Goal: Task Accomplishment & Management: Manage account settings

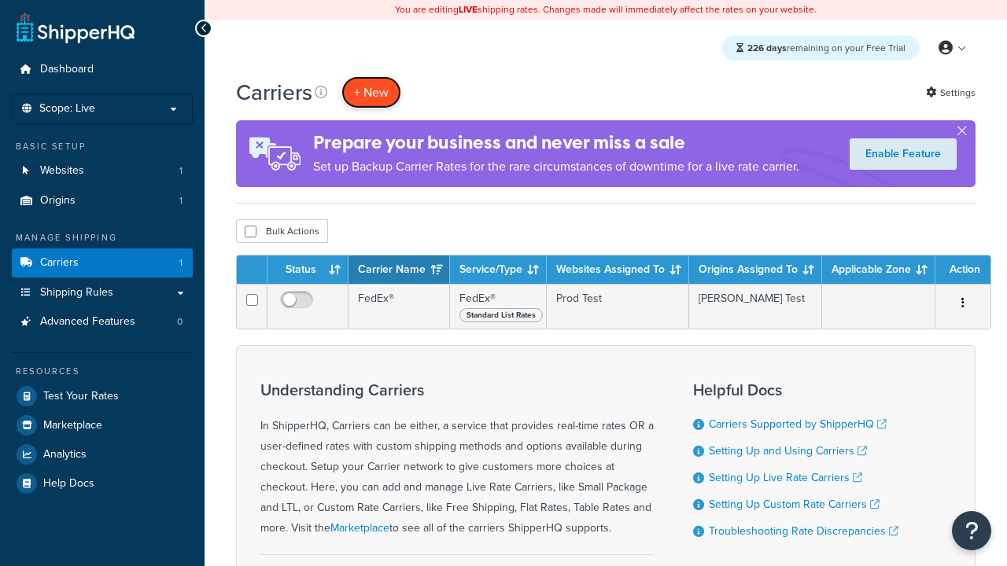
click at [371, 92] on button "+ New" at bounding box center [371, 92] width 60 height 32
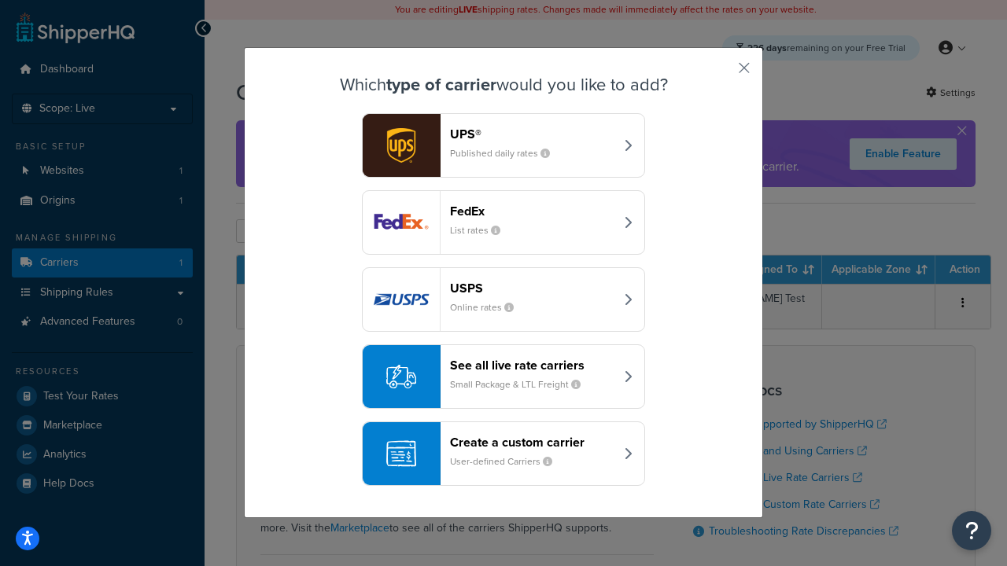
click at [503, 454] on div "Create a custom carrier User-defined Carriers" at bounding box center [532, 454] width 164 height 38
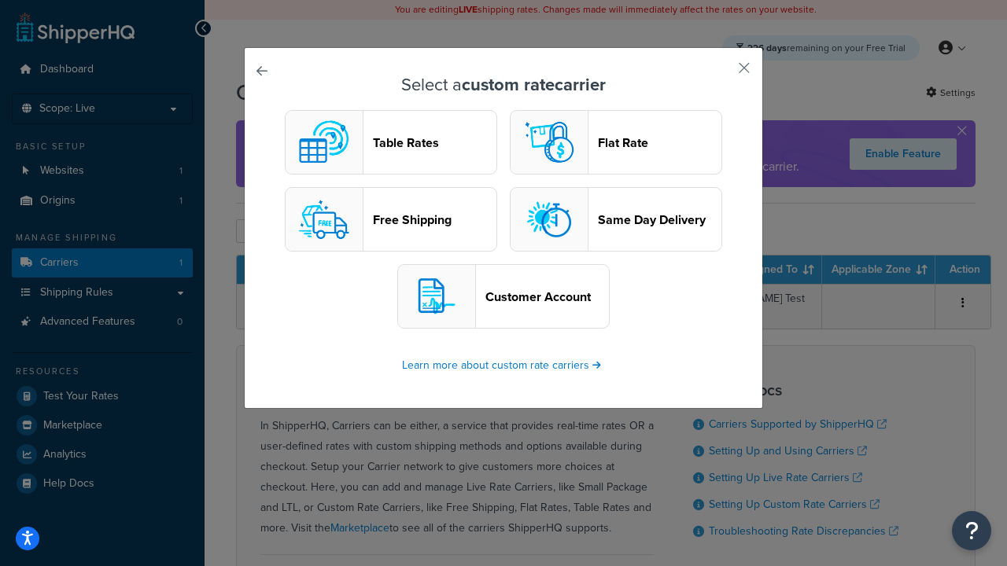
click at [391, 142] on header "Table Rates" at bounding box center [434, 142] width 123 height 15
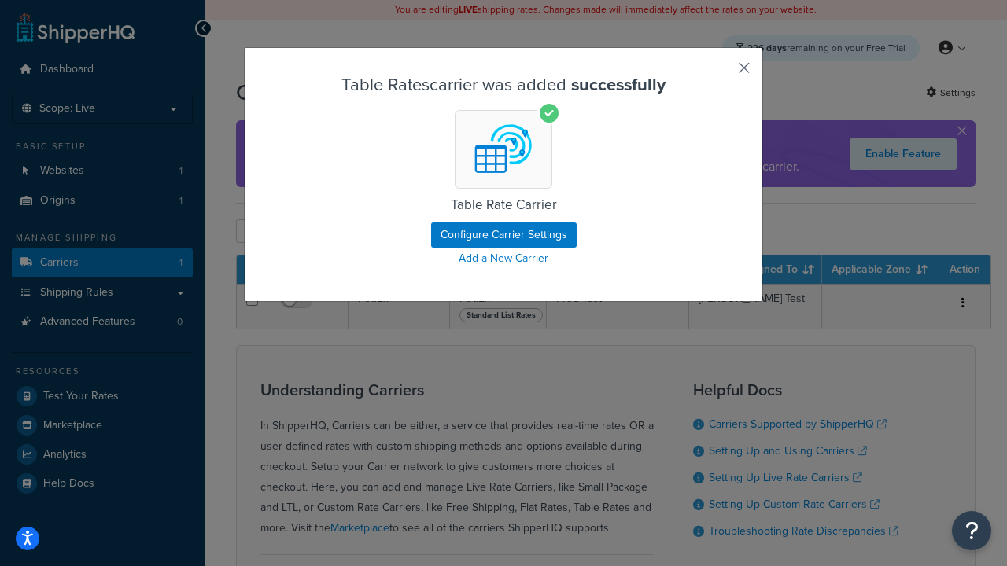
click at [720, 73] on button "button" at bounding box center [721, 74] width 4 height 4
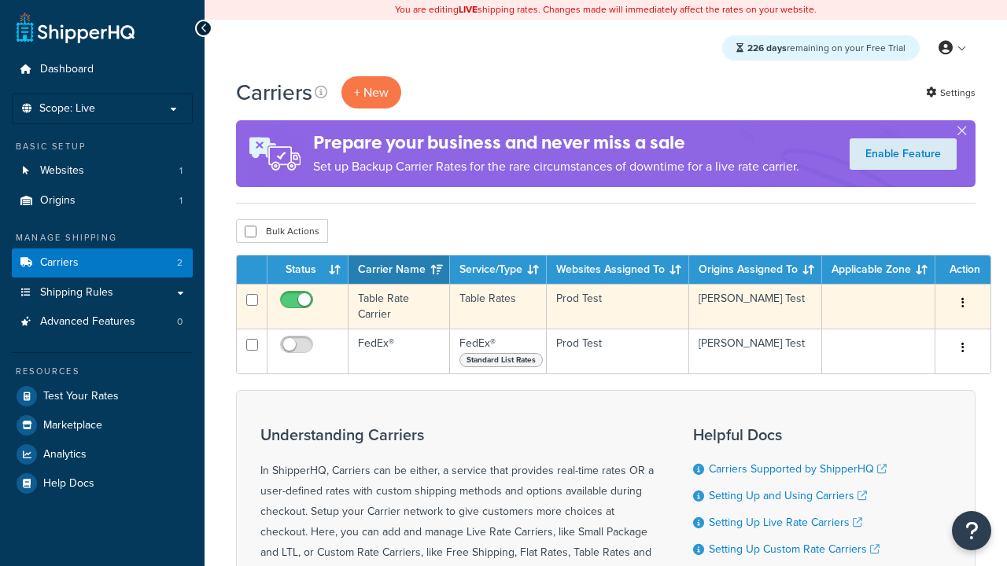
click at [963, 304] on icon "button" at bounding box center [962, 302] width 3 height 11
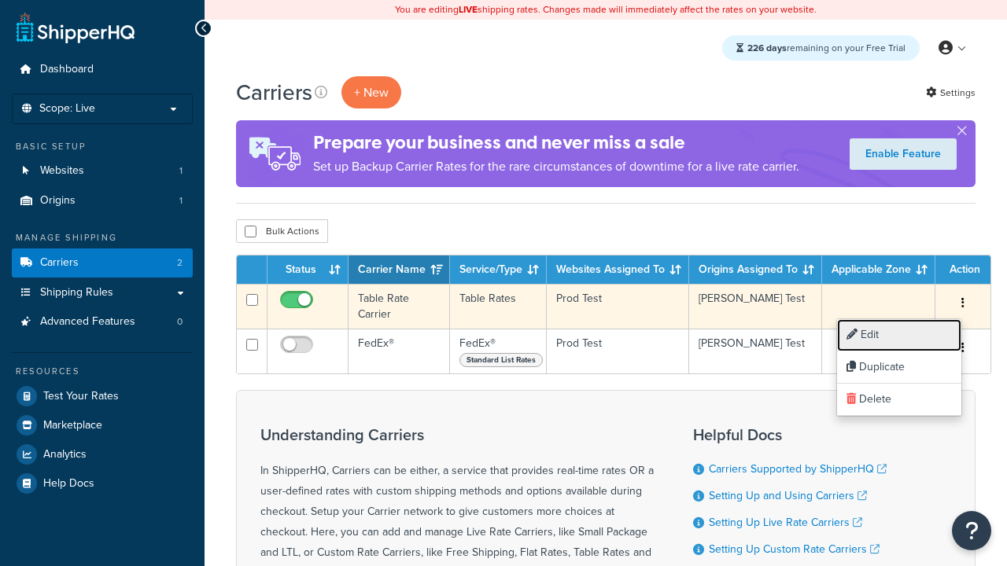
click at [899, 335] on link "Edit" at bounding box center [899, 335] width 124 height 32
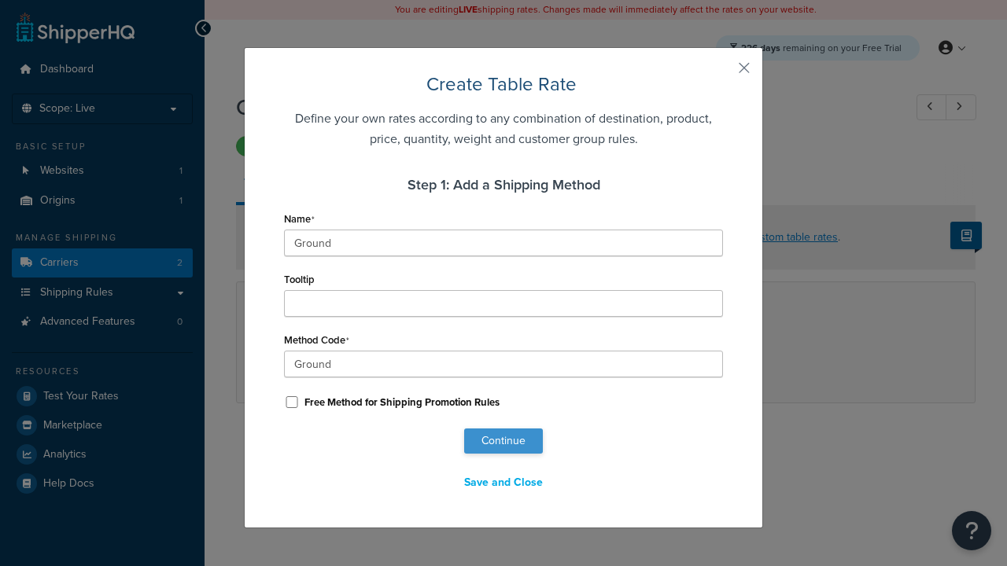
type input "Ground"
click at [503, 441] on button "Continue" at bounding box center [503, 441] width 79 height 25
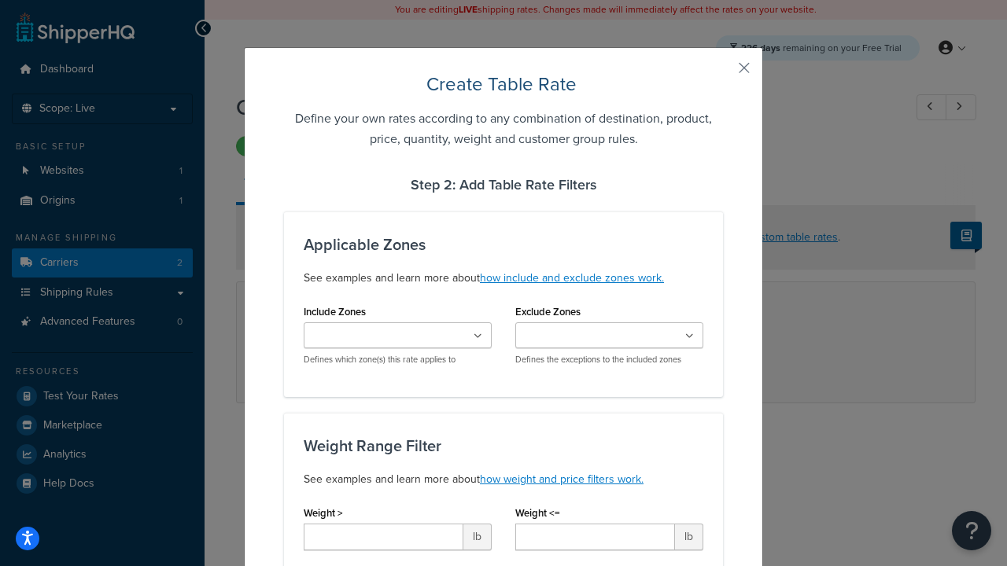
scroll to position [983, 0]
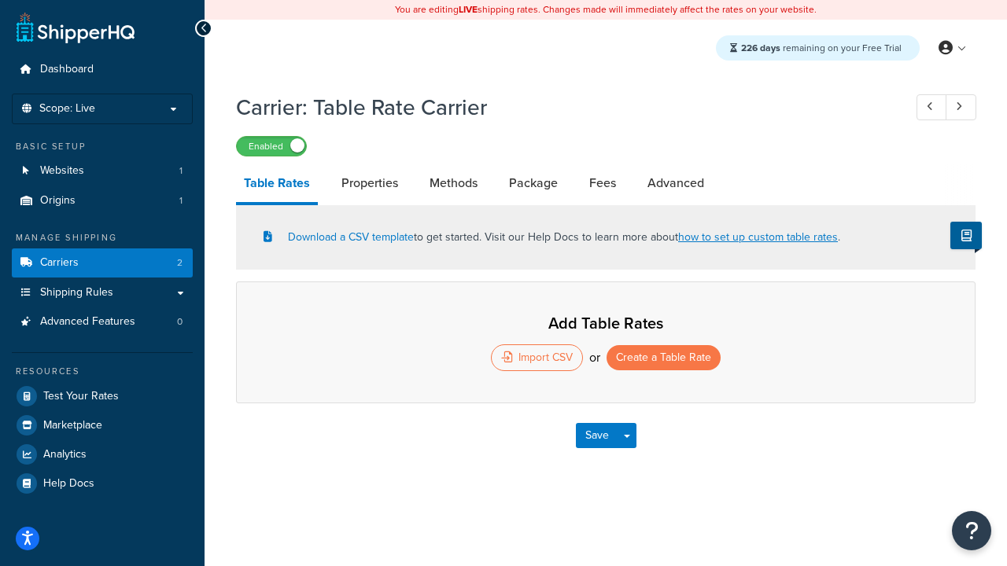
select select "25"
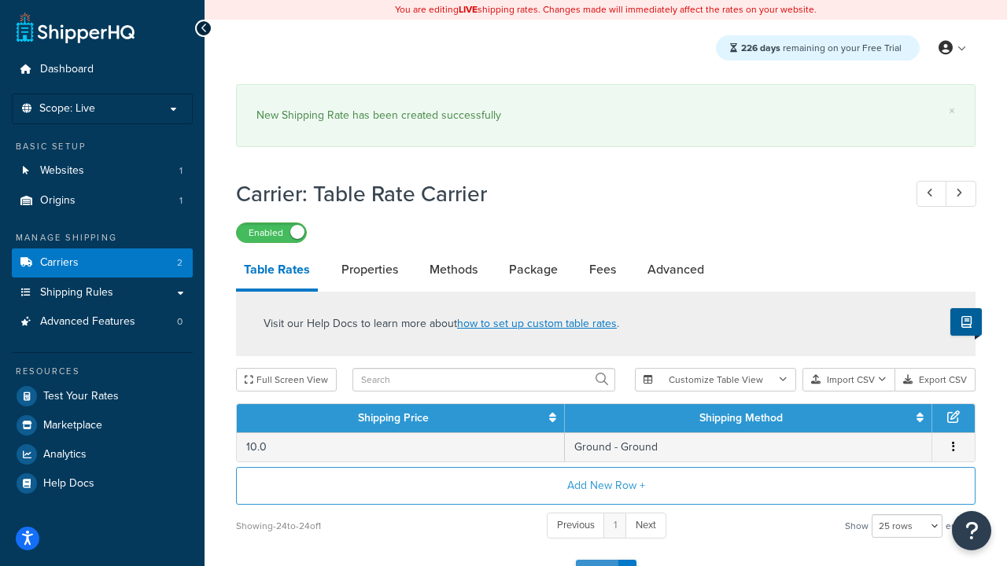
click at [596, 560] on button "Save" at bounding box center [597, 572] width 42 height 25
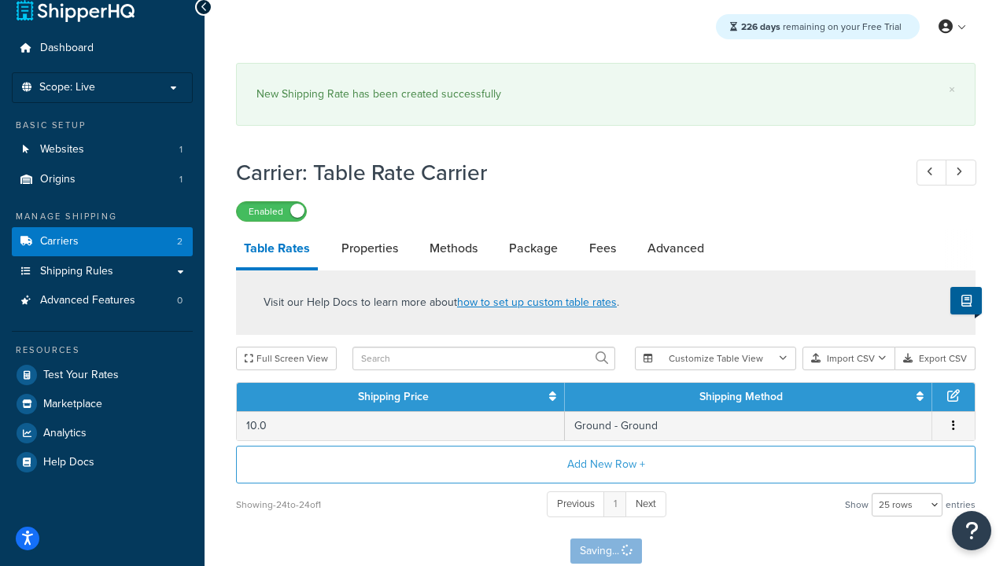
scroll to position [0, 0]
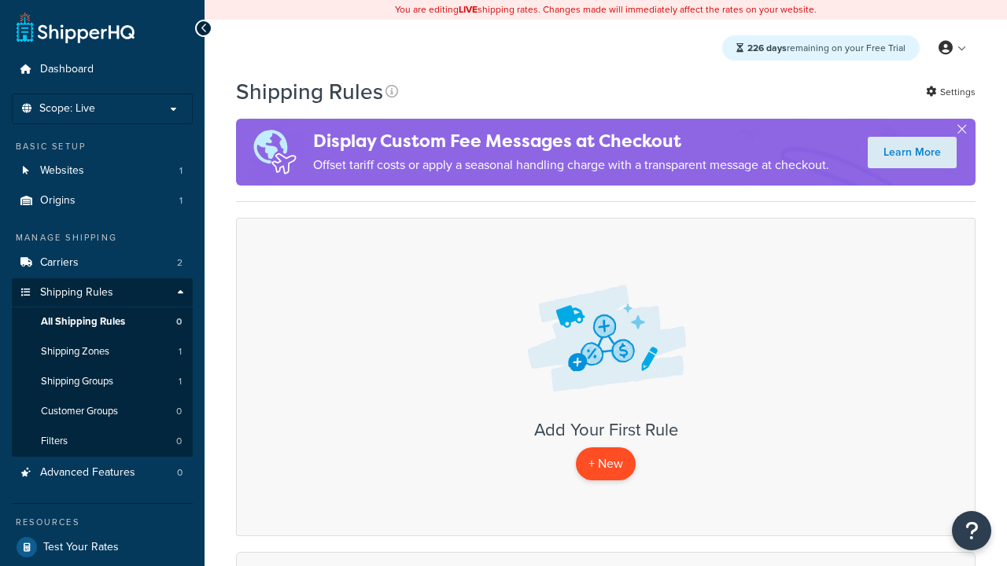
click at [606, 464] on p "+ New" at bounding box center [606, 464] width 60 height 32
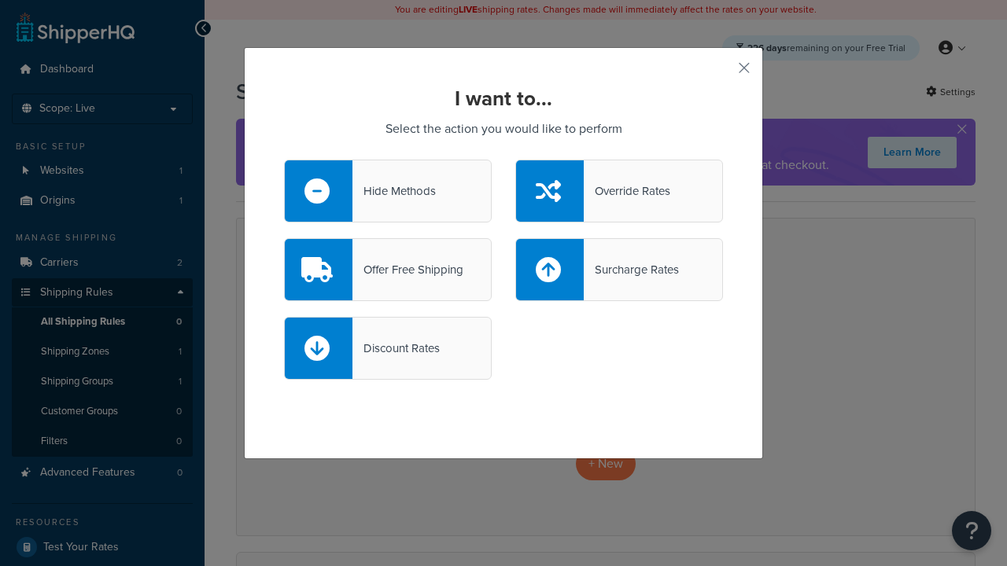
click at [619, 191] on div "Override Rates" at bounding box center [627, 191] width 87 height 22
click at [0, 0] on input "Override Rates" at bounding box center [0, 0] width 0 height 0
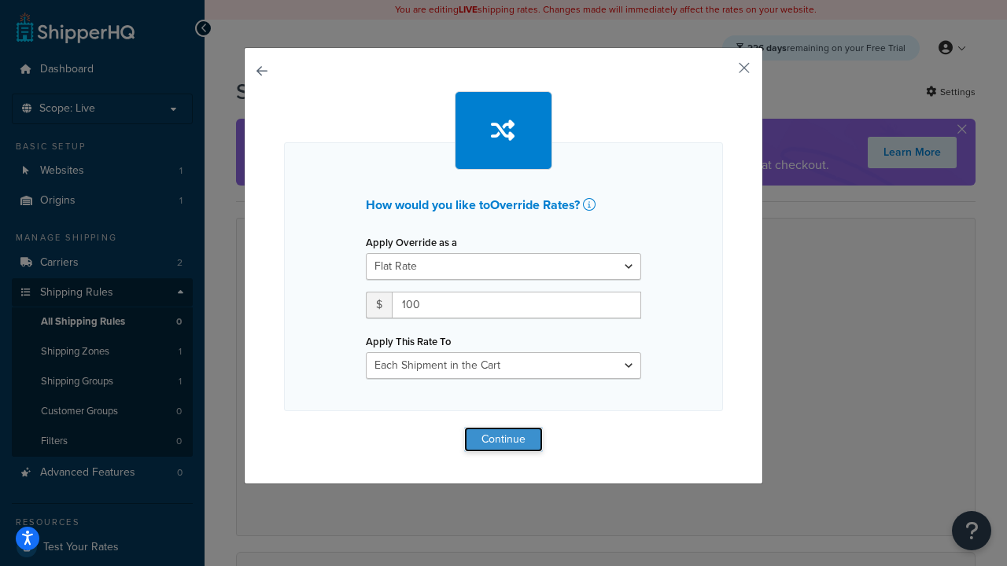
click at [503, 439] on button "Continue" at bounding box center [503, 439] width 79 height 25
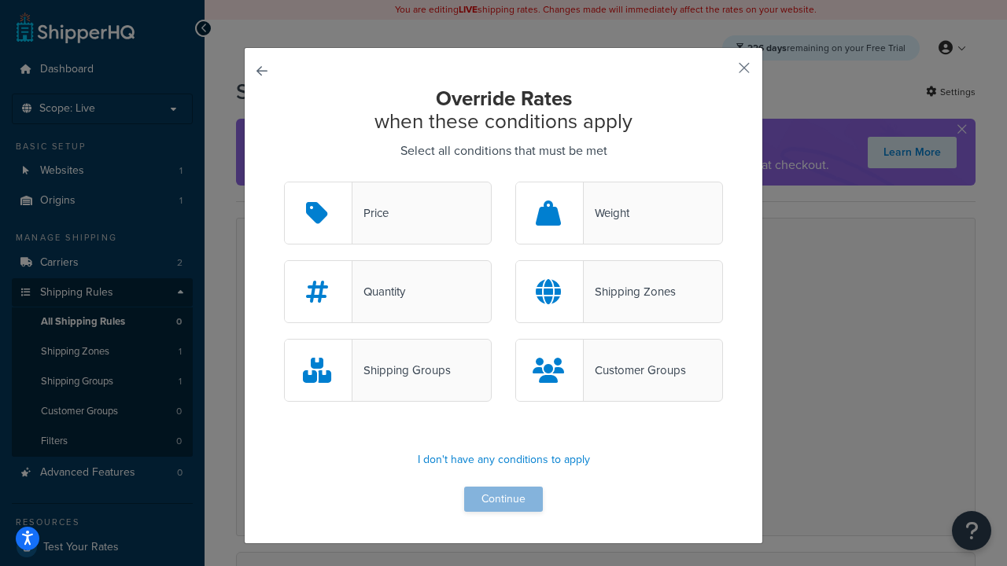
click at [388, 214] on div "Price" at bounding box center [370, 213] width 36 height 22
click at [0, 0] on input "Price" at bounding box center [0, 0] width 0 height 0
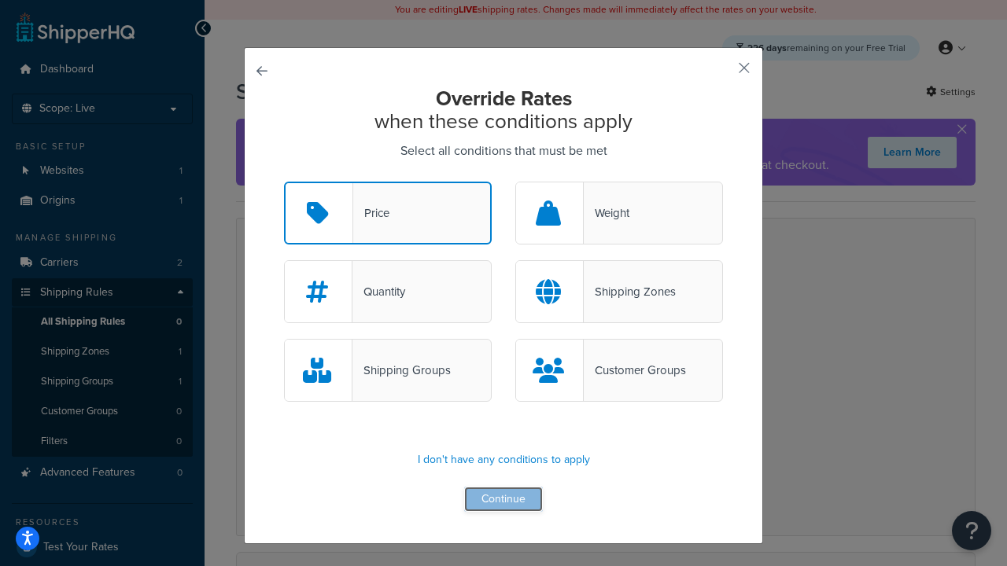
click at [503, 500] on button "Continue" at bounding box center [503, 499] width 79 height 25
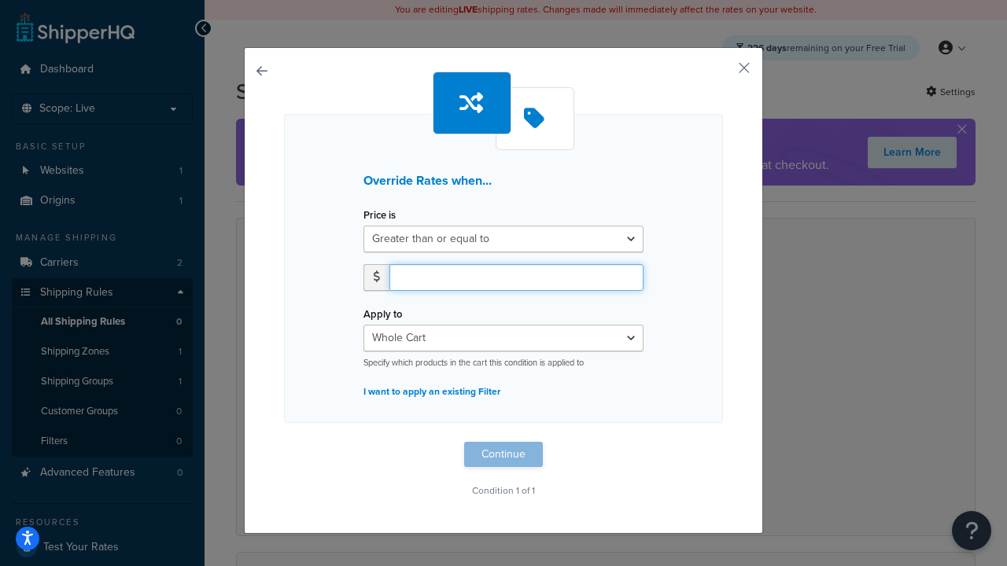
click at [516, 277] on input "number" at bounding box center [516, 277] width 254 height 27
type input "100"
click at [503, 455] on button "Continue" at bounding box center [503, 454] width 79 height 25
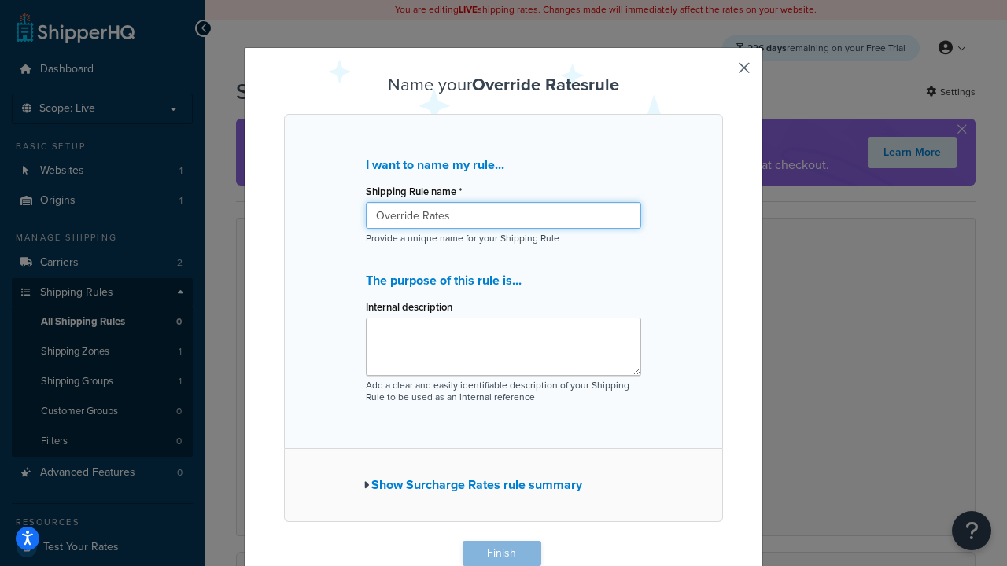
type input "Override Rates"
click at [501, 554] on button "Finish" at bounding box center [501, 553] width 79 height 25
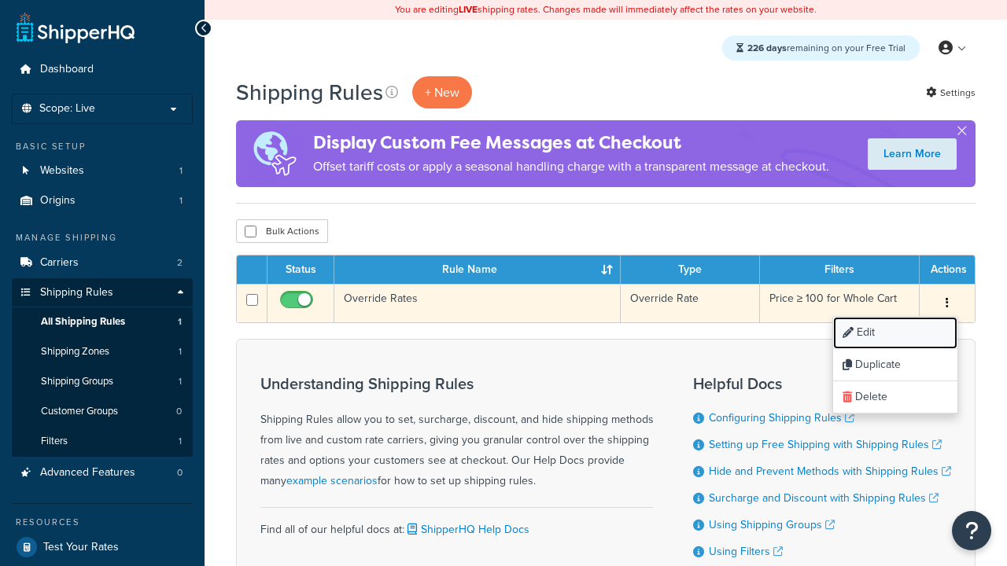
click at [894, 333] on link "Edit" at bounding box center [895, 333] width 124 height 32
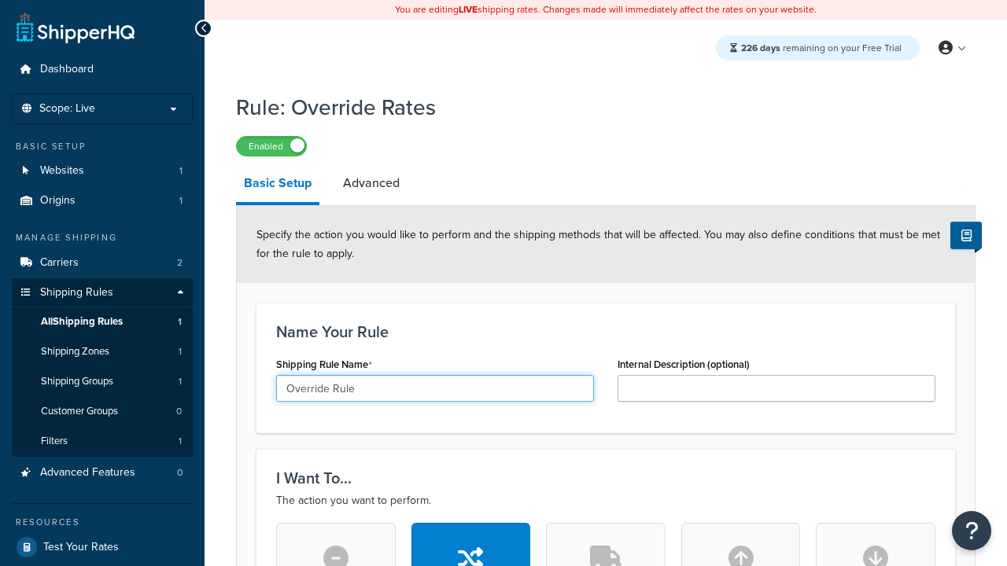
type input "Override Rule"
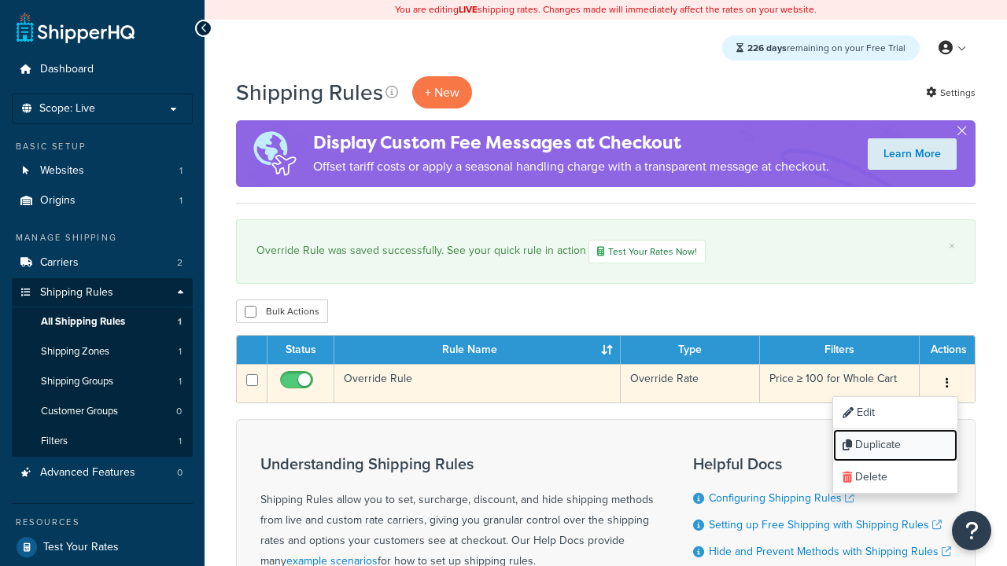
click at [894, 447] on link "Duplicate" at bounding box center [895, 445] width 124 height 32
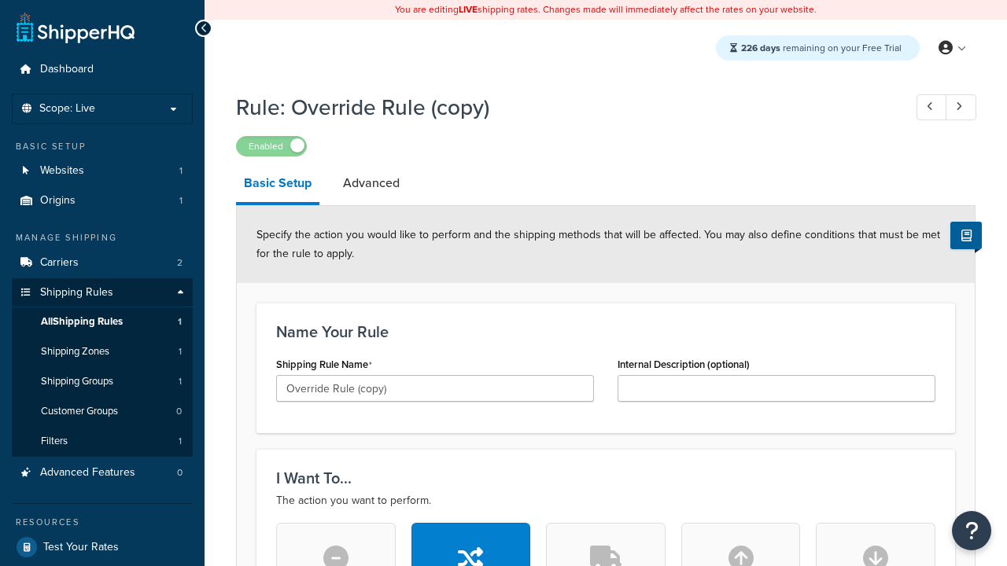
scroll to position [996, 0]
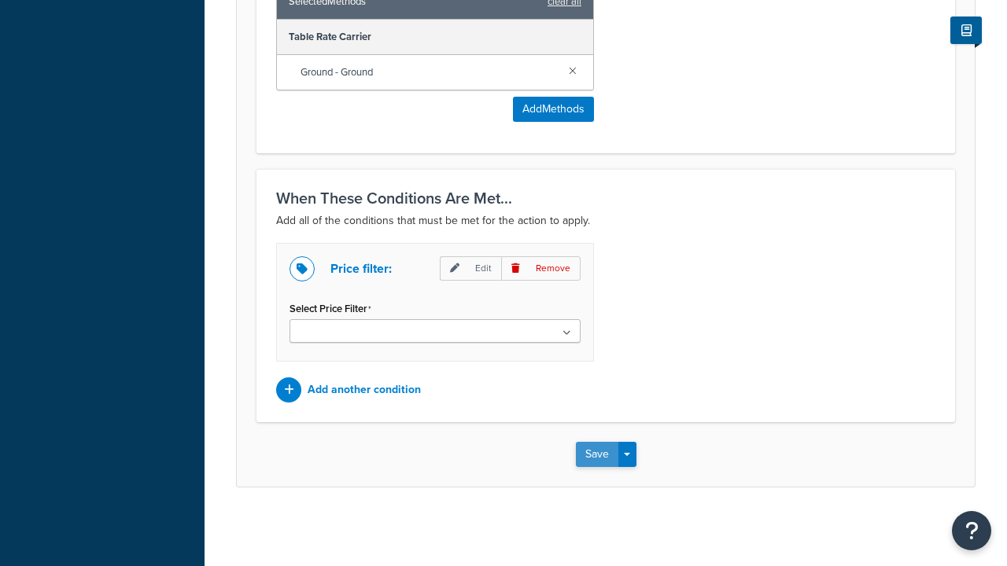
click at [596, 454] on button "Save" at bounding box center [597, 454] width 42 height 25
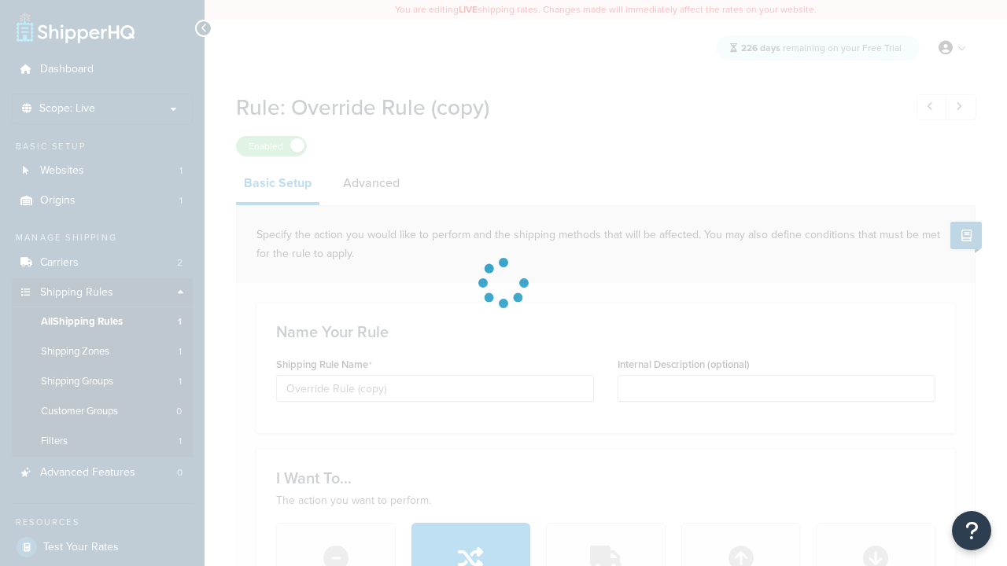
scroll to position [0, 0]
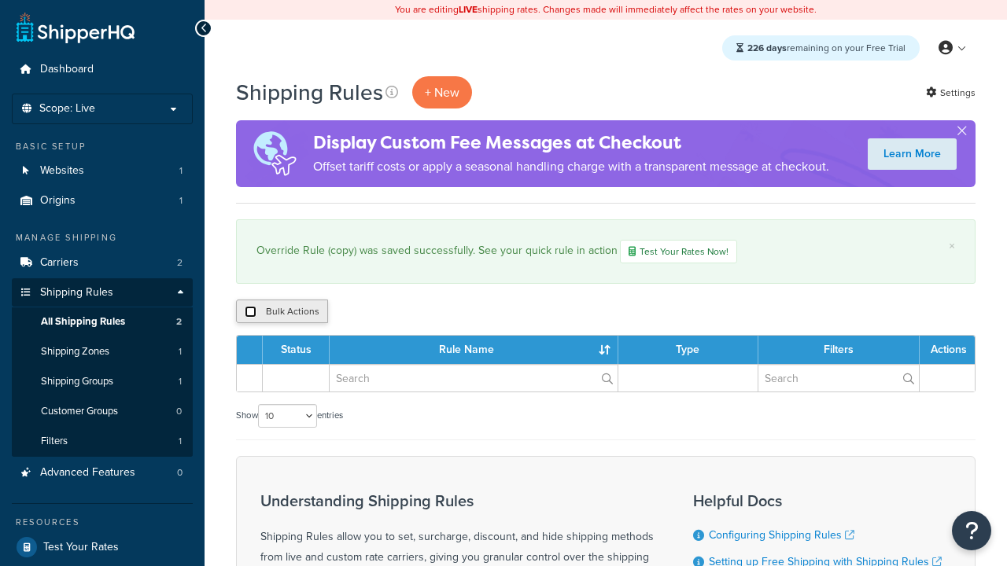
click at [250, 313] on input "checkbox" at bounding box center [251, 312] width 12 height 12
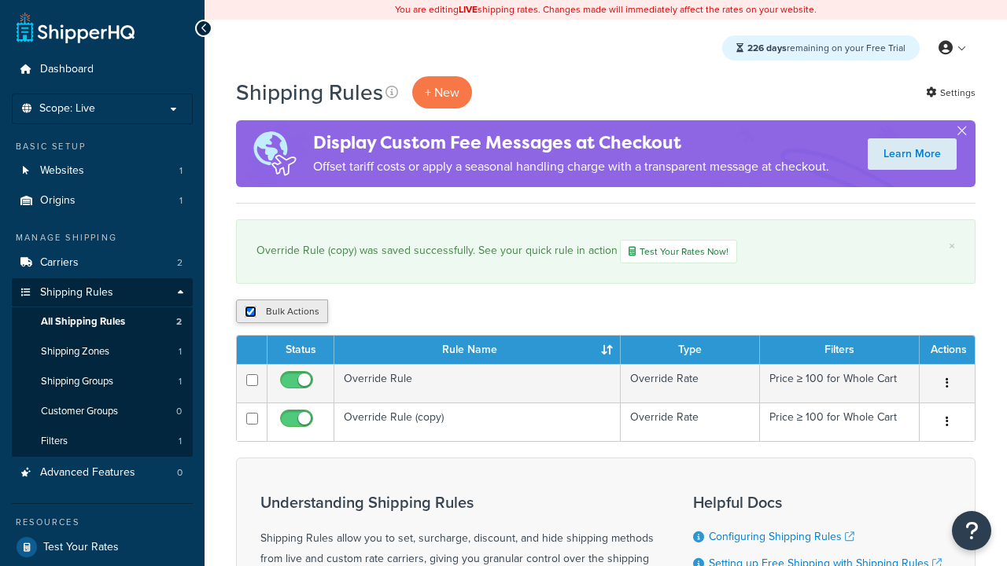
click at [250, 313] on input "checkbox" at bounding box center [251, 312] width 12 height 12
checkbox input "false"
click at [250, 313] on input "checkbox" at bounding box center [251, 312] width 12 height 12
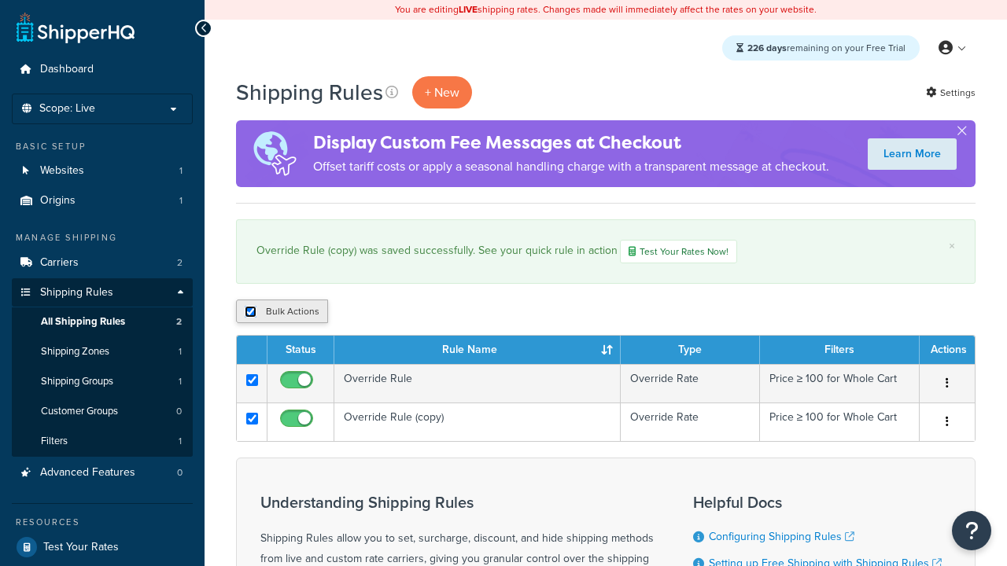
checkbox input "true"
click at [0, 0] on button "Duplicate" at bounding box center [0, 0] width 0 height 0
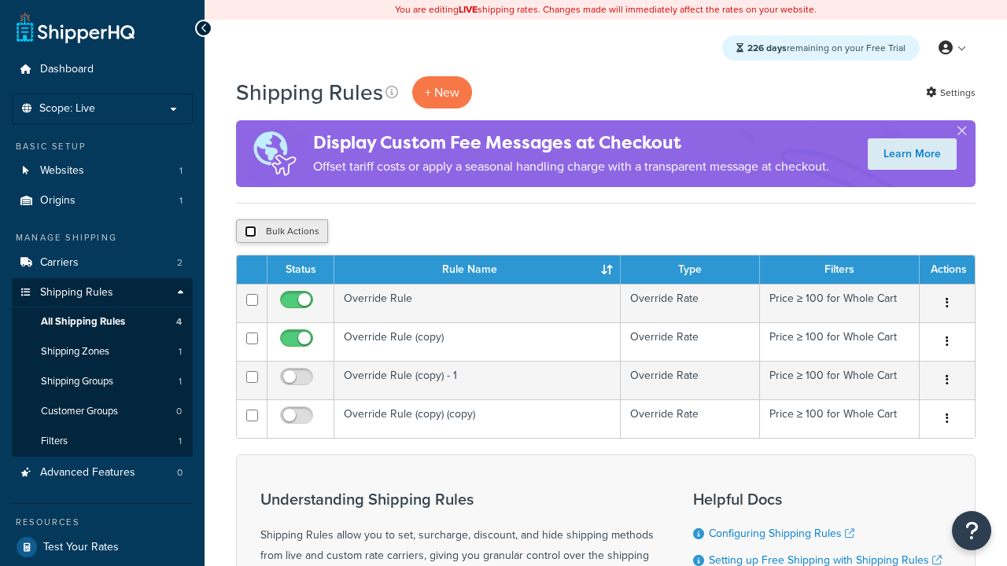
click at [250, 232] on input "checkbox" at bounding box center [251, 232] width 12 height 12
checkbox input "true"
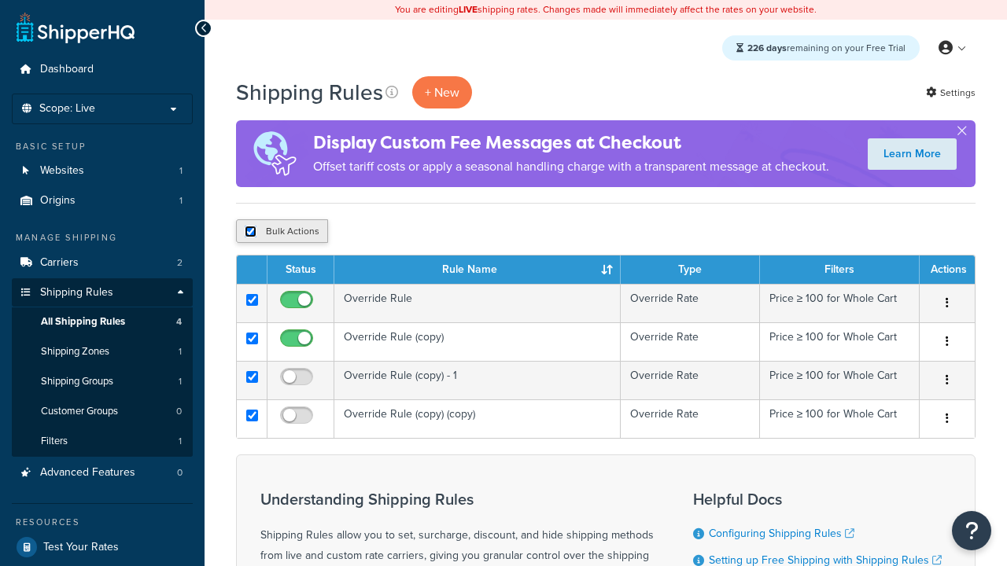
checkbox input "true"
click at [250, 232] on input "checkbox" at bounding box center [251, 232] width 12 height 12
checkbox input "false"
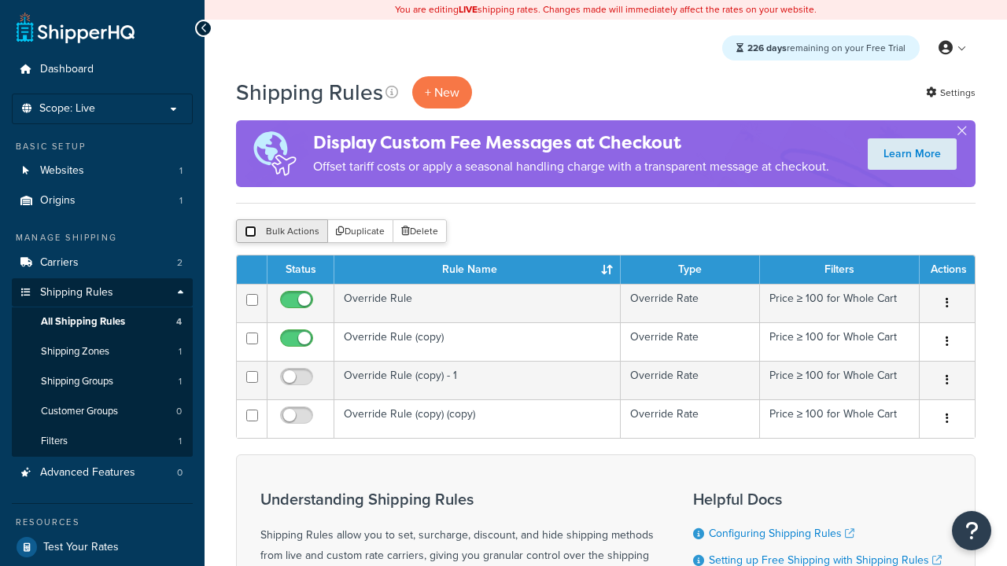
checkbox input "false"
click at [282, 232] on button "Bulk Actions" at bounding box center [282, 231] width 92 height 24
checkbox input "true"
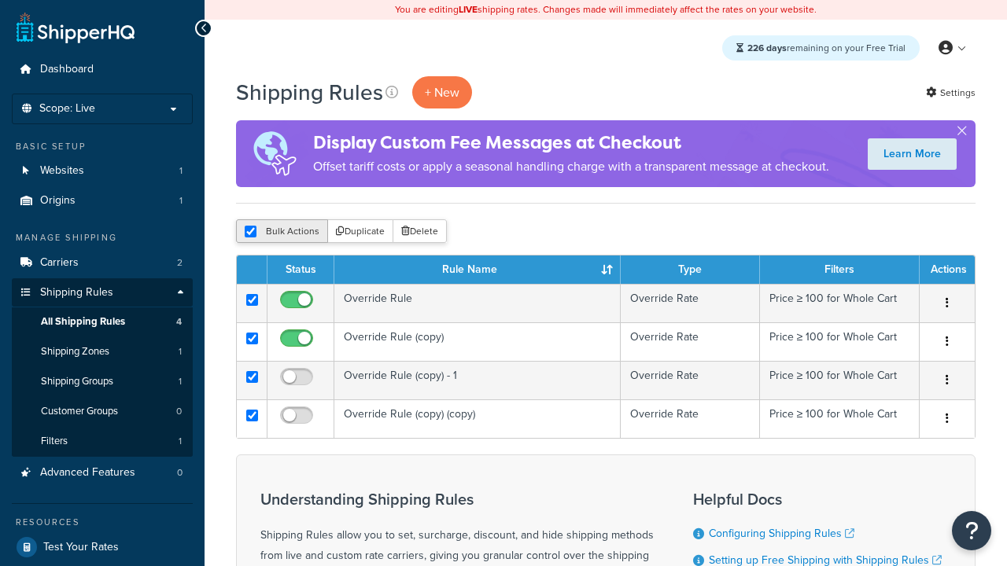
checkbox input "true"
click at [423, 232] on button "Delete" at bounding box center [419, 231] width 54 height 24
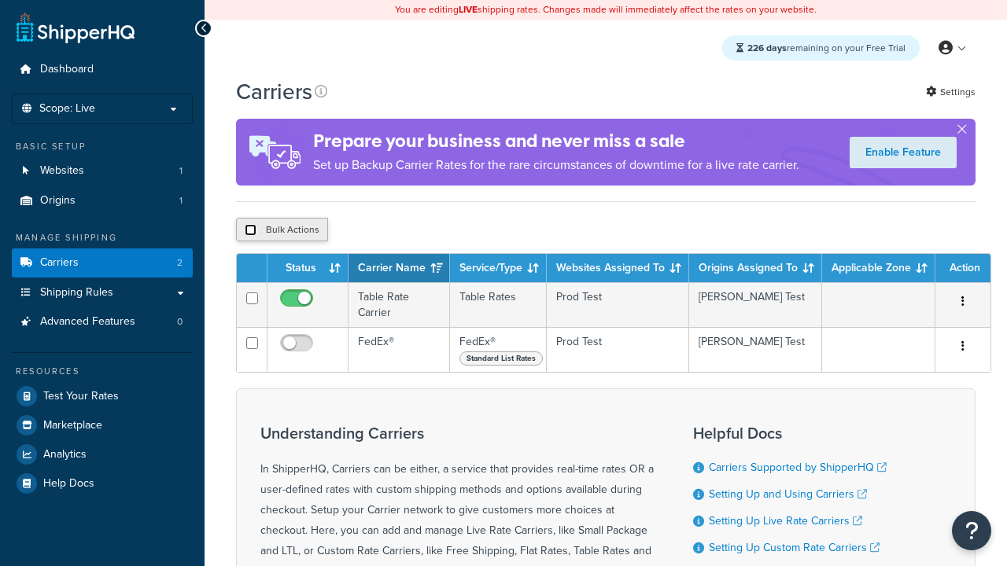
click at [250, 232] on input "checkbox" at bounding box center [251, 230] width 12 height 12
checkbox input "true"
click at [0, 0] on button "Delete" at bounding box center [0, 0] width 0 height 0
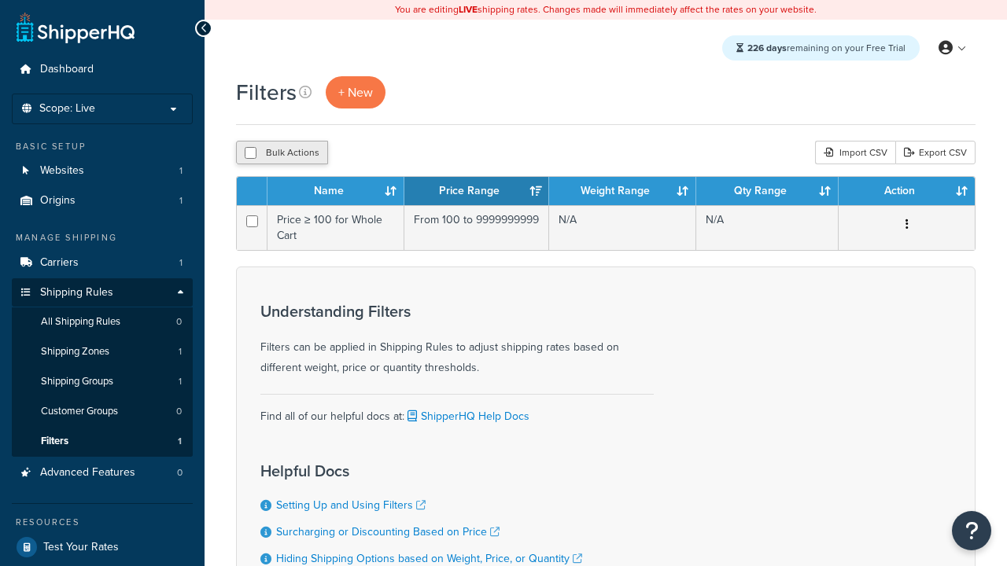
click at [282, 153] on button "Bulk Actions" at bounding box center [282, 153] width 92 height 24
checkbox input "true"
click at [0, 0] on button "Delete" at bounding box center [0, 0] width 0 height 0
